Goal: Transaction & Acquisition: Download file/media

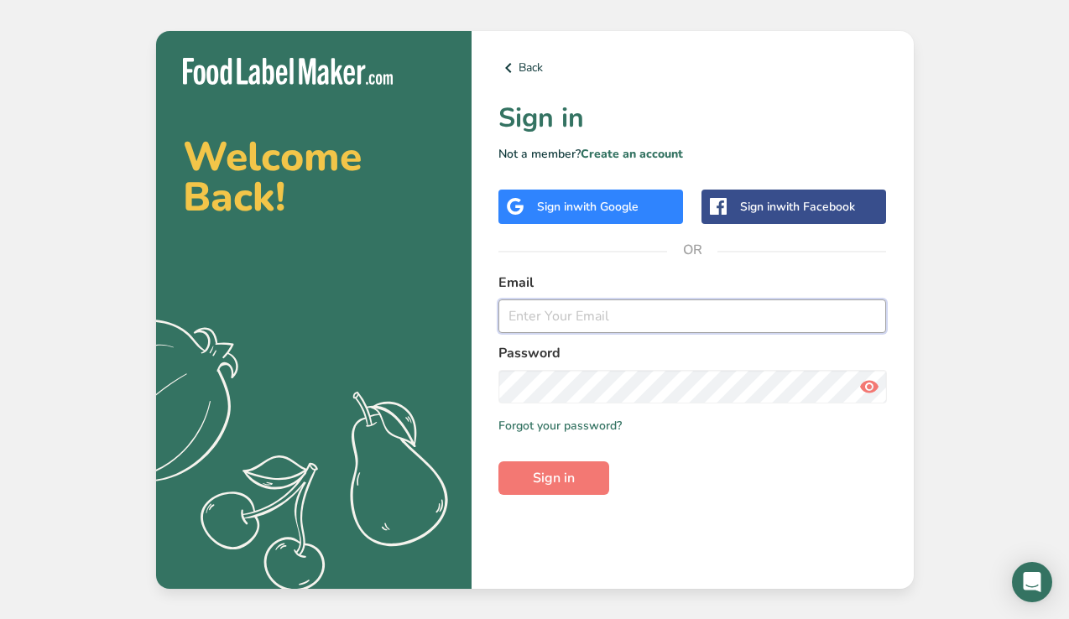
click at [723, 311] on input "email" at bounding box center [693, 317] width 389 height 34
type input "[EMAIL_ADDRESS][DOMAIN_NAME]"
click at [573, 506] on div "Back Sign in Not a member? Create an account Sign in with Google Sign in with F…" at bounding box center [693, 310] width 442 height 558
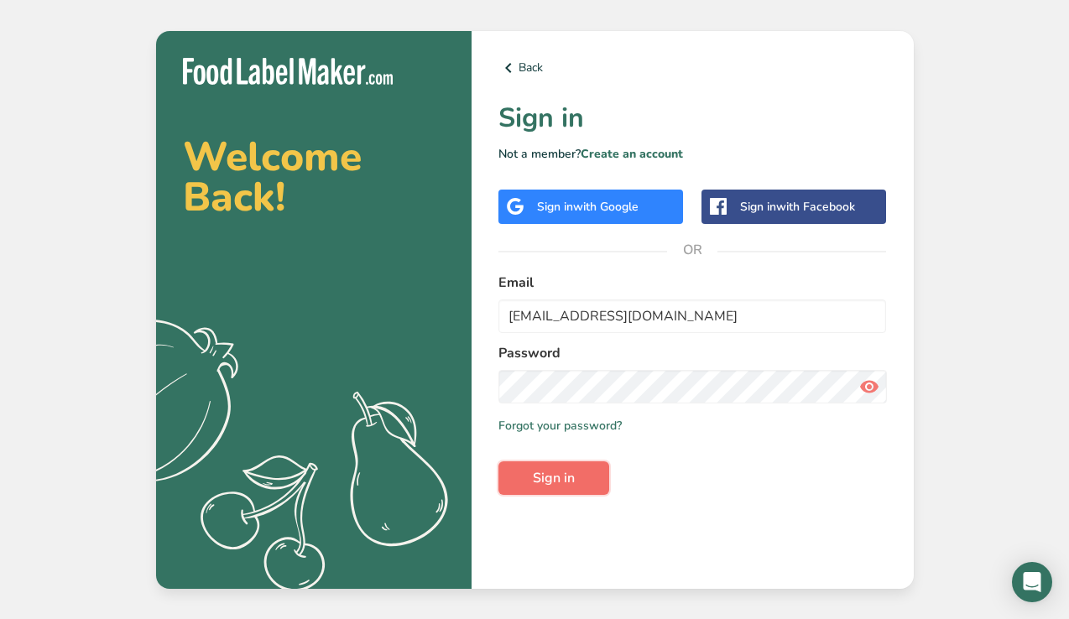
click at [573, 483] on span "Sign in" at bounding box center [554, 478] width 42 height 20
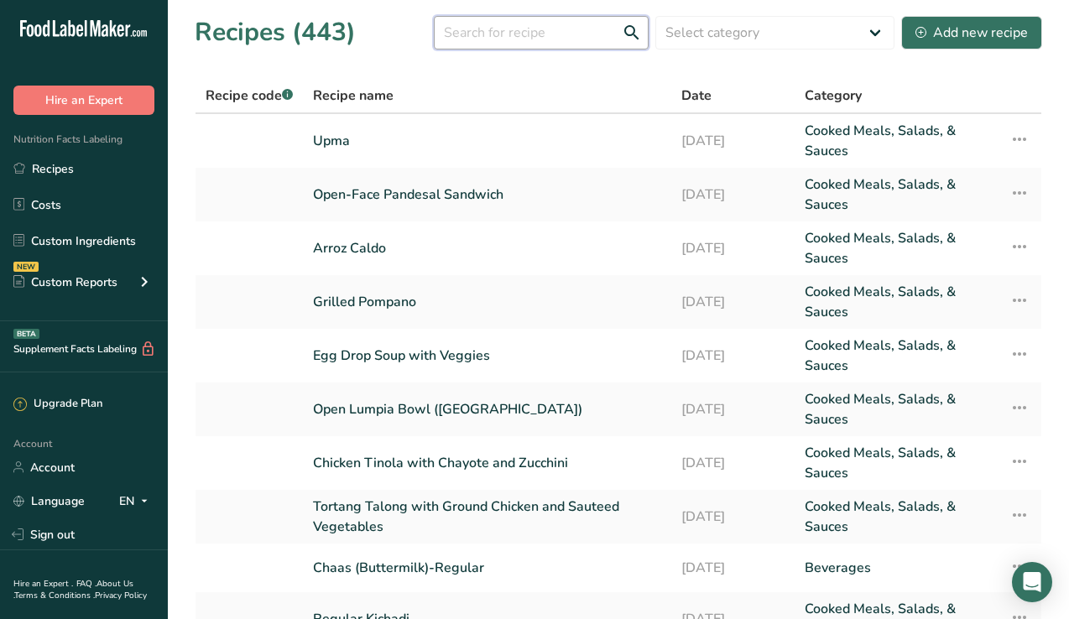
click at [562, 35] on input "text" at bounding box center [541, 33] width 215 height 34
type input "chicken yakisoba"
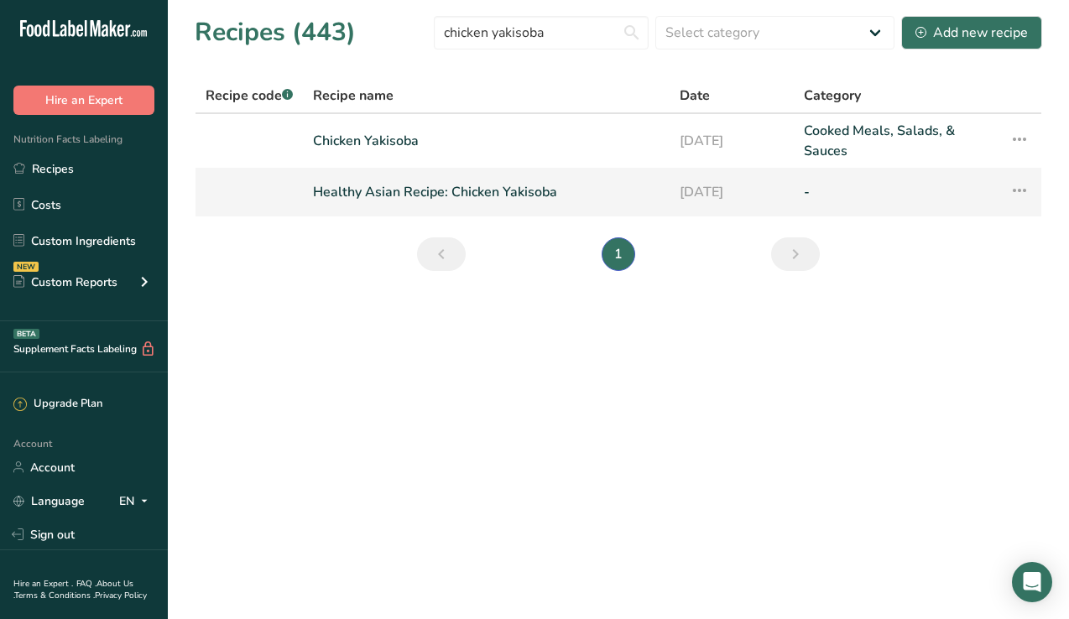
click at [535, 200] on link "Healthy Asian Recipe: Chicken Yakisoba" at bounding box center [486, 192] width 347 height 35
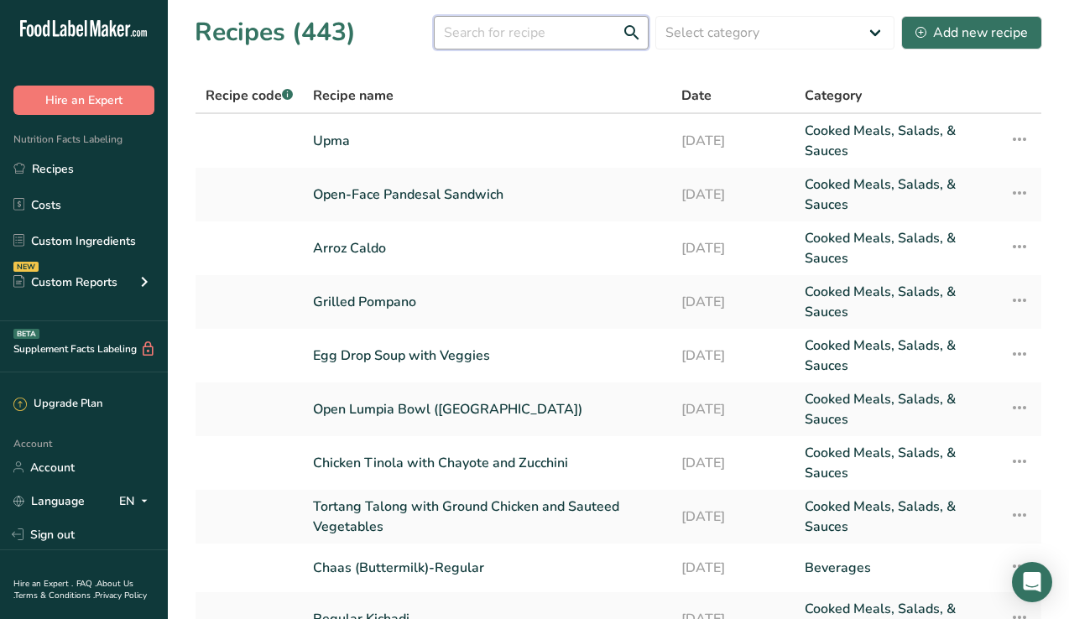
click at [510, 29] on input "text" at bounding box center [541, 33] width 215 height 34
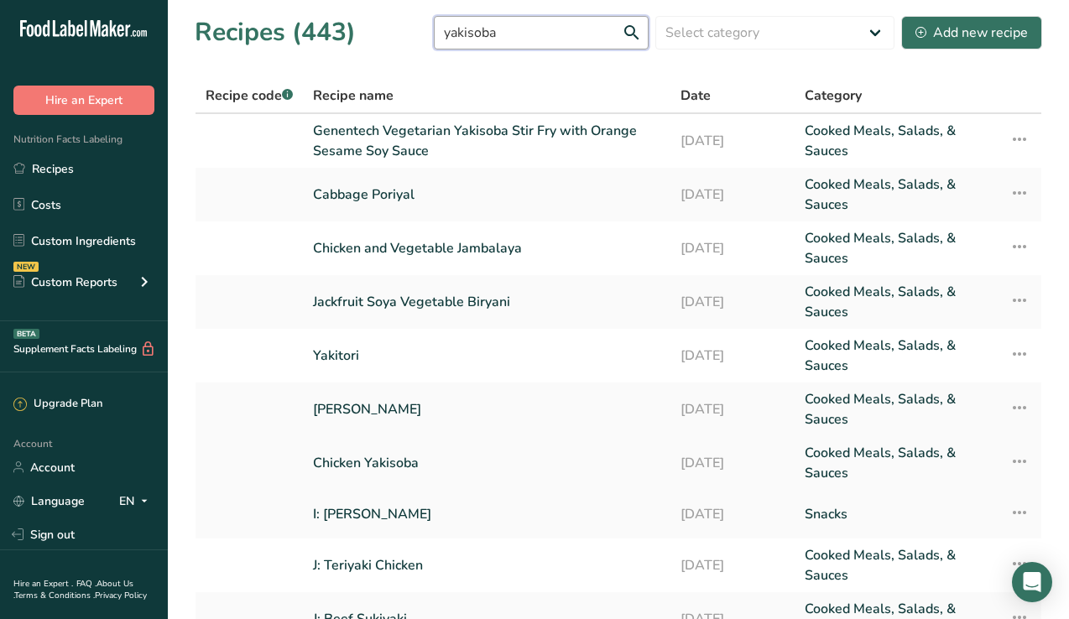
type input "yakisoba"
click at [493, 464] on link "Chicken Yakisoba" at bounding box center [486, 463] width 347 height 40
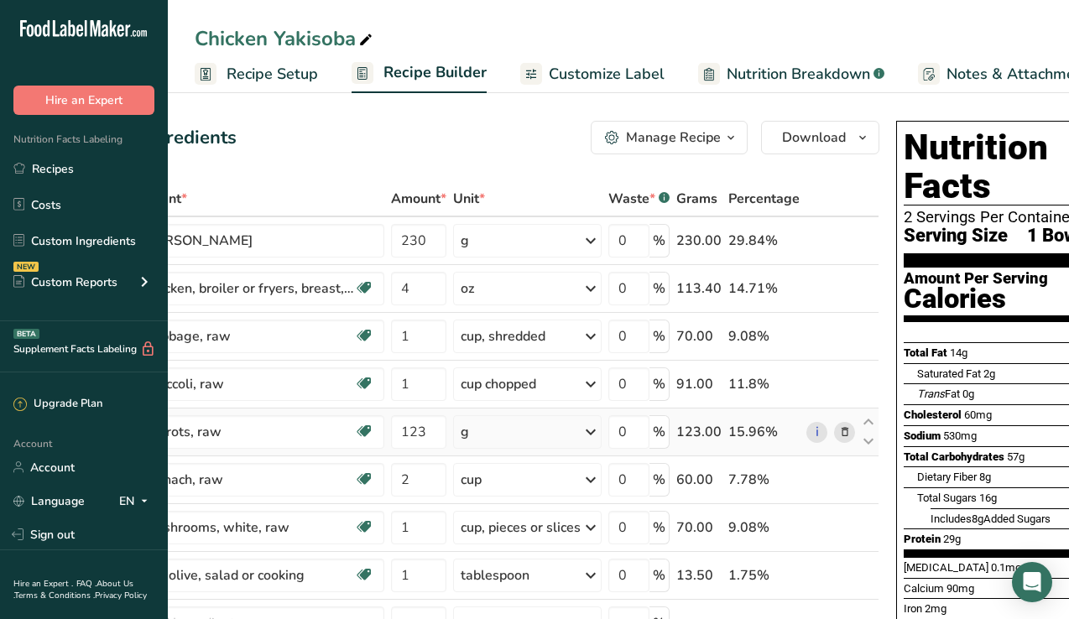
scroll to position [0, 182]
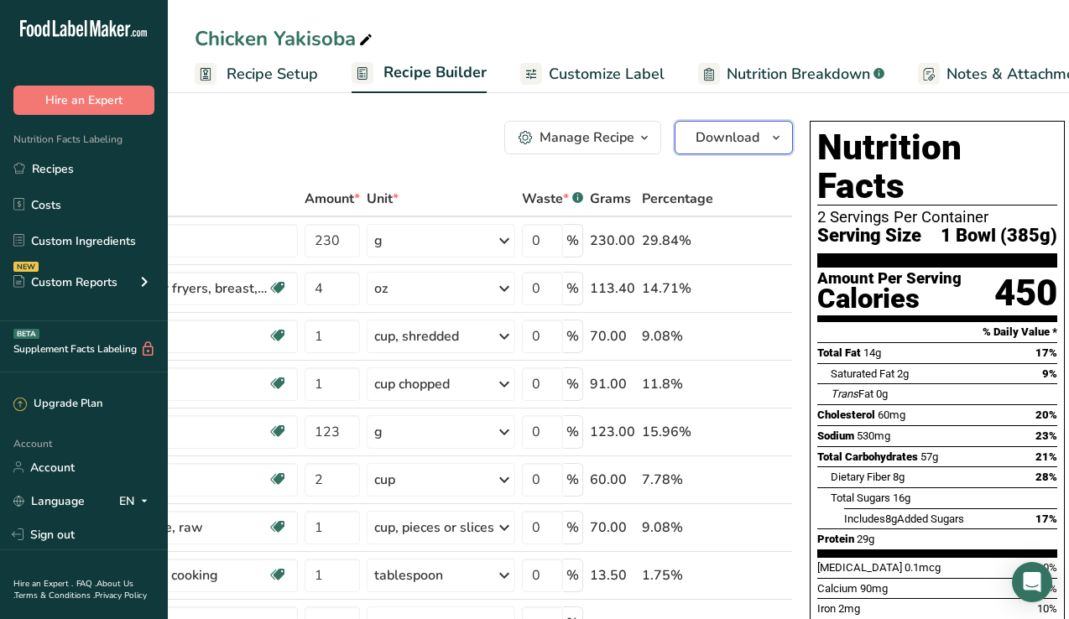
click at [739, 142] on span "Download" at bounding box center [728, 138] width 64 height 20
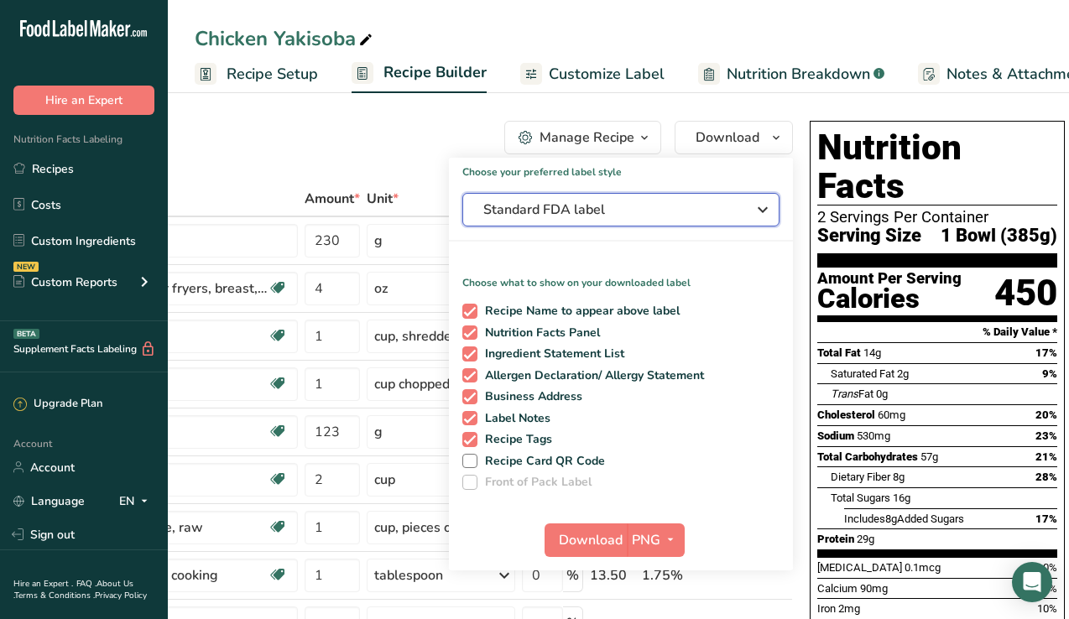
click at [652, 224] on button "Standard FDA label" at bounding box center [620, 210] width 317 height 34
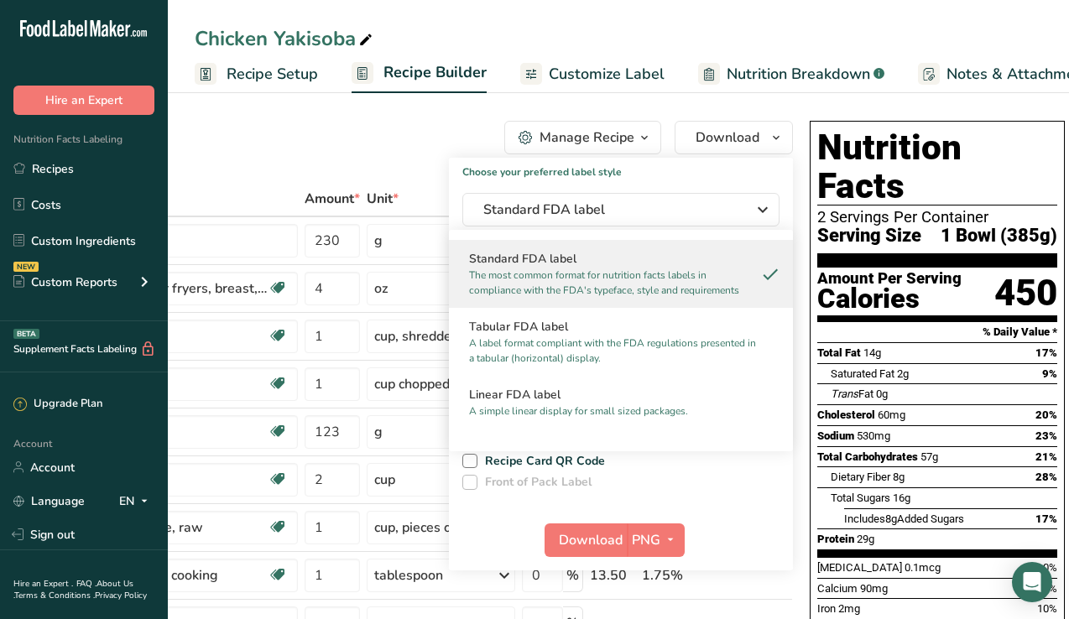
click at [743, 188] on div "Choose your preferred label style Standard FDA label Standard FDA label The mos…" at bounding box center [621, 364] width 344 height 413
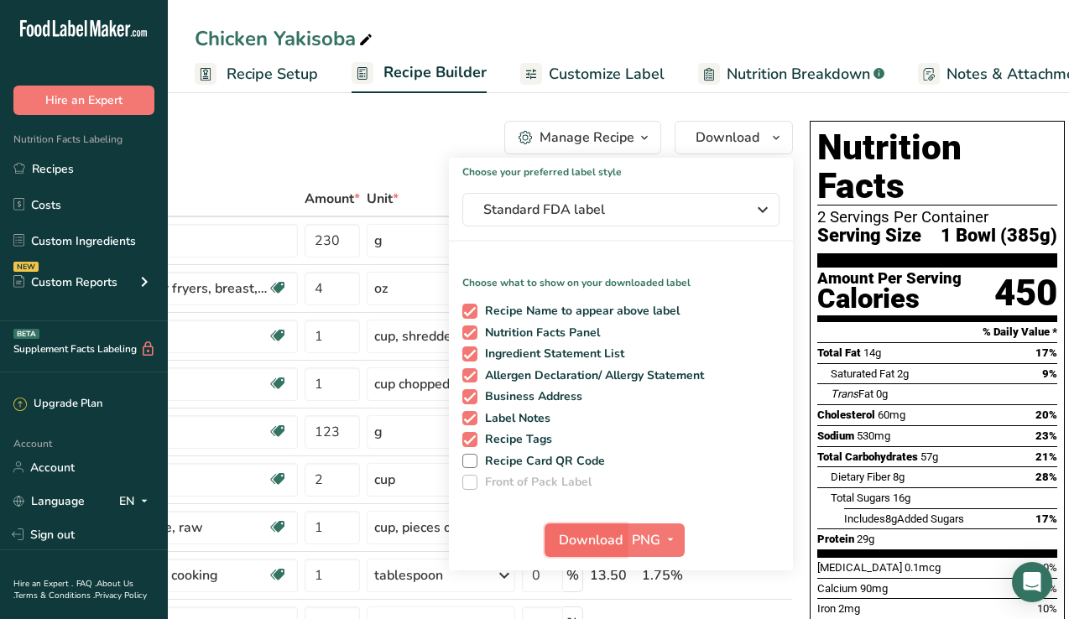
click at [597, 535] on span "Download" at bounding box center [591, 540] width 64 height 20
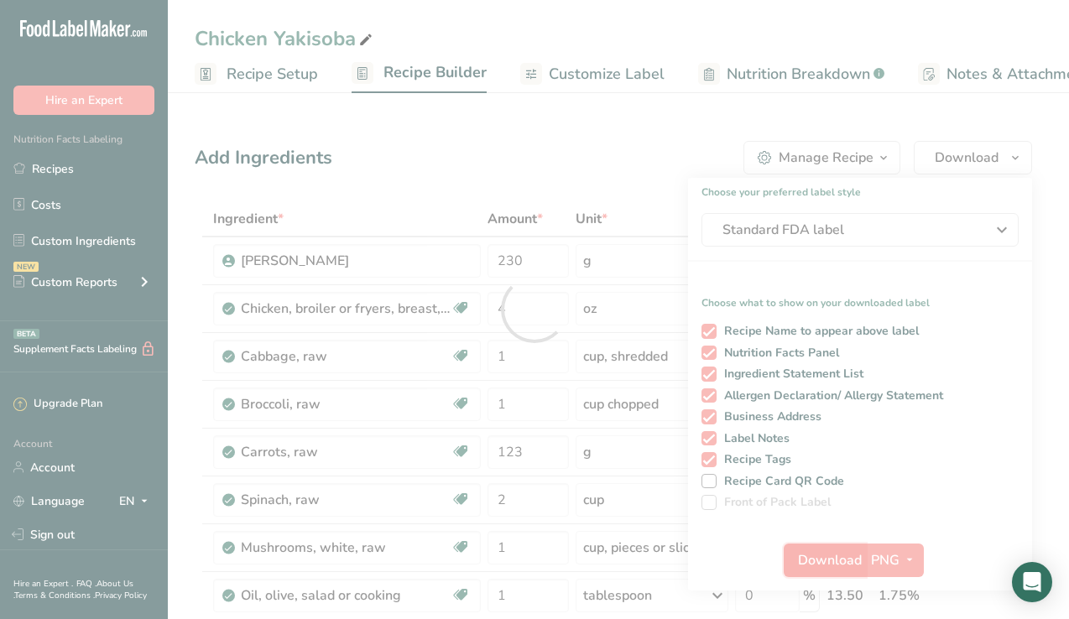
scroll to position [0, 0]
